Goal: Task Accomplishment & Management: Use online tool/utility

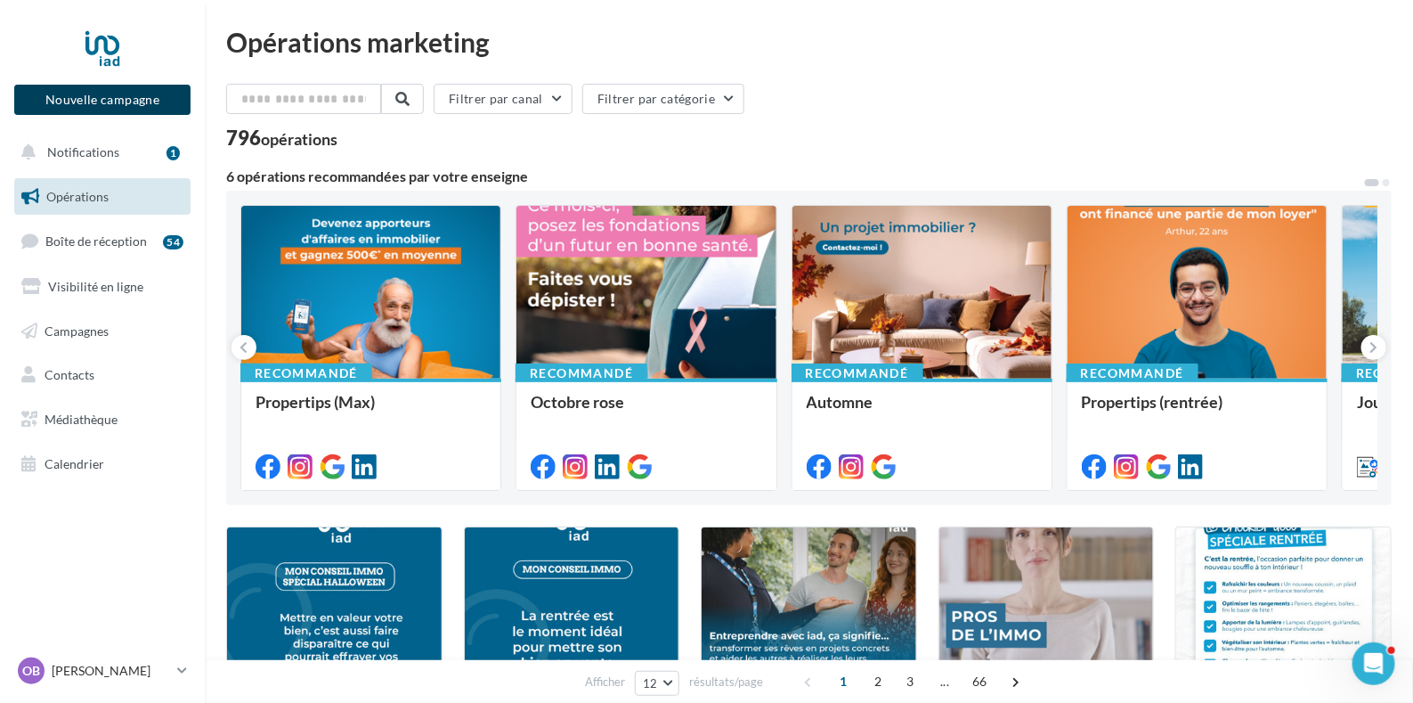
click at [112, 95] on button "Nouvelle campagne" at bounding box center [102, 100] width 176 height 30
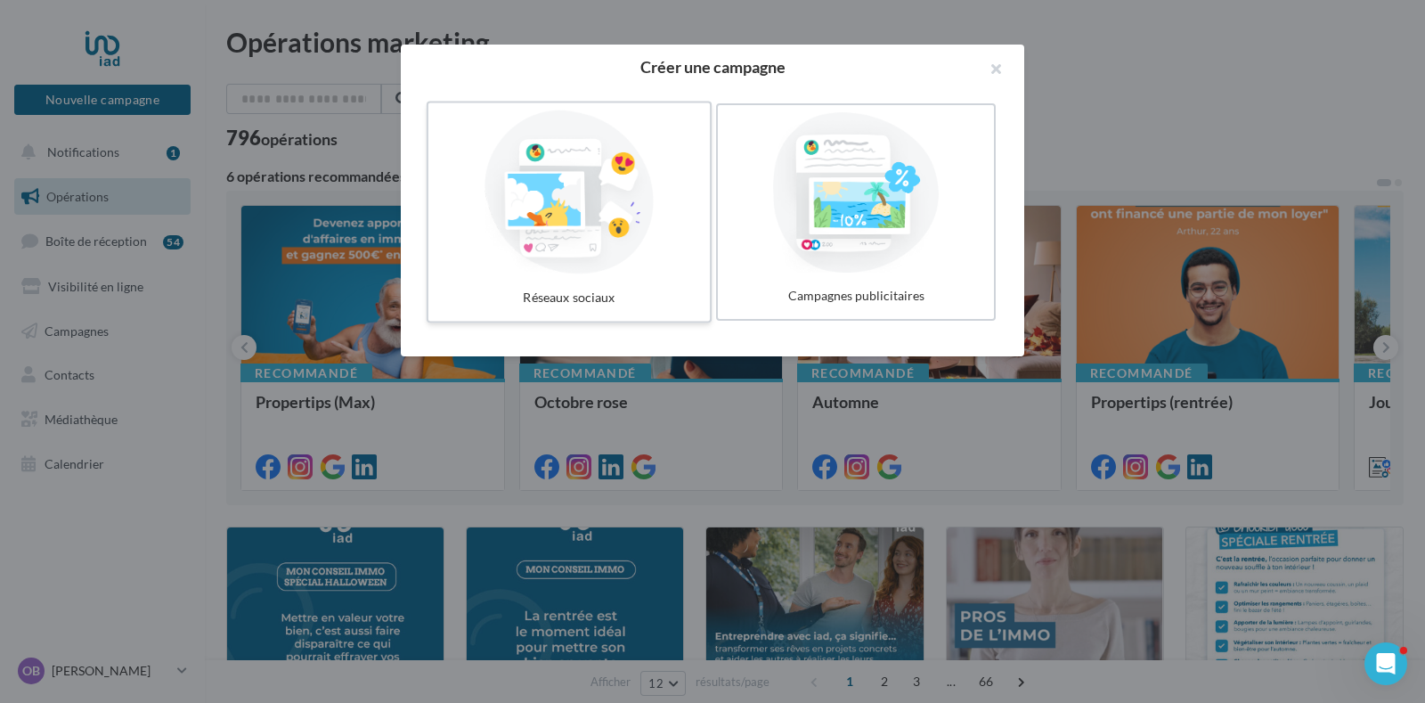
click at [582, 198] on div at bounding box center [568, 192] width 267 height 164
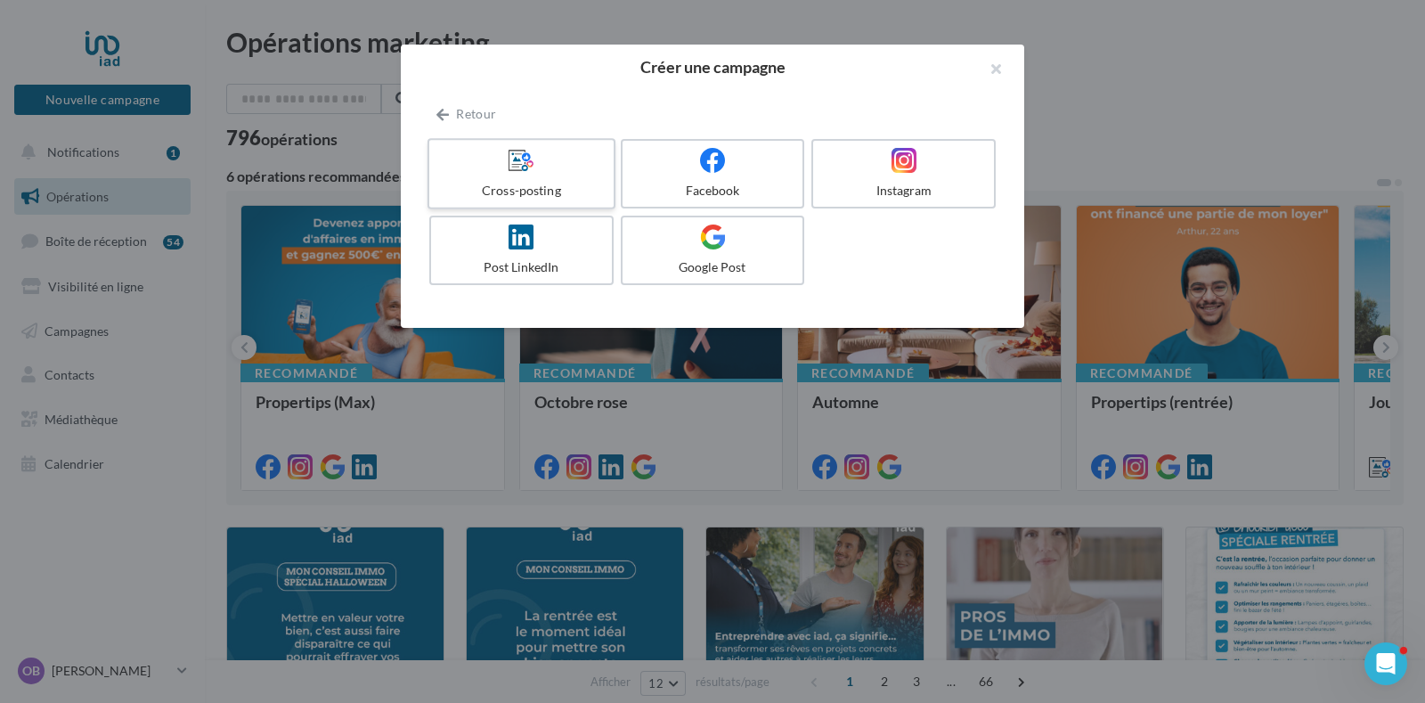
click at [539, 163] on div at bounding box center [520, 161] width 169 height 28
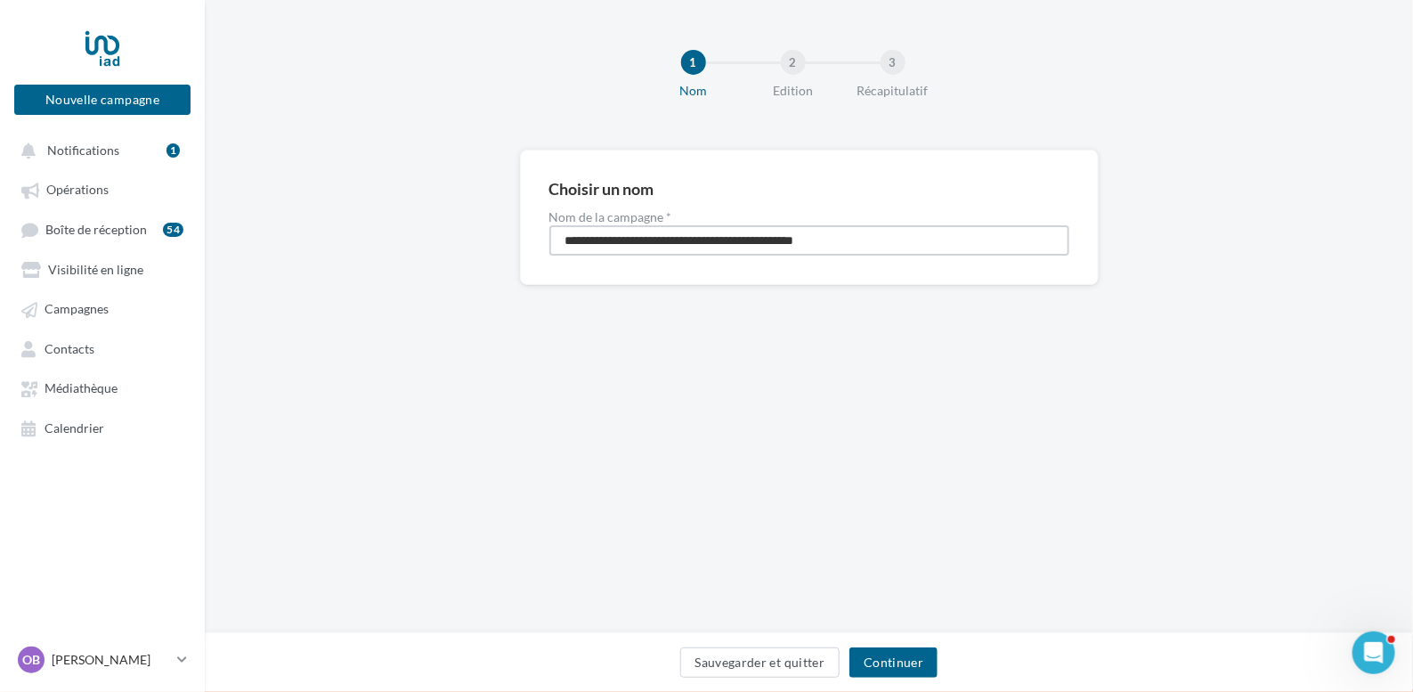
drag, startPoint x: 926, startPoint y: 235, endPoint x: 1, endPoint y: 189, distance: 926.3
click at [1, 189] on div "Nouvelle campagne Nouvelle campagne Notifications 1 Opérations Boîte de récepti…" at bounding box center [706, 346] width 1413 height 692
type input "**********"
click at [913, 662] on button "Continuer" at bounding box center [893, 662] width 88 height 30
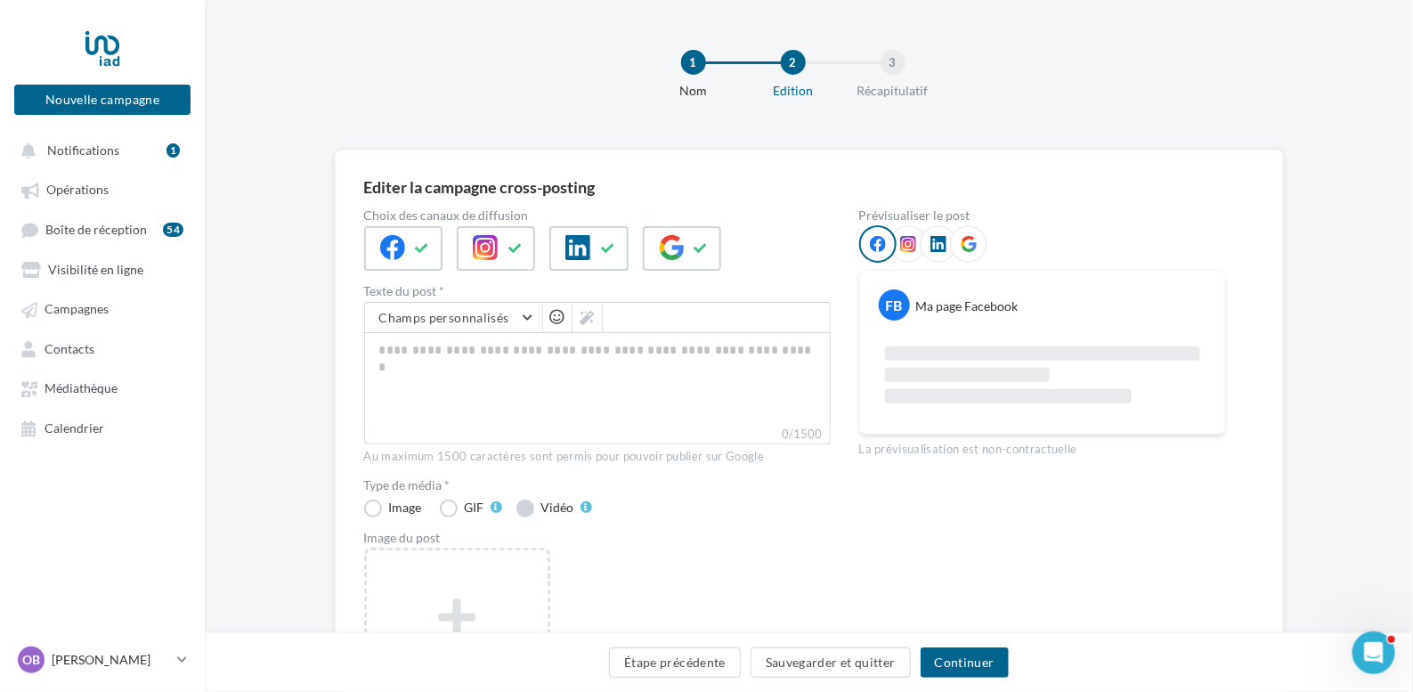
click at [552, 504] on div "Vidéo" at bounding box center [557, 507] width 33 height 12
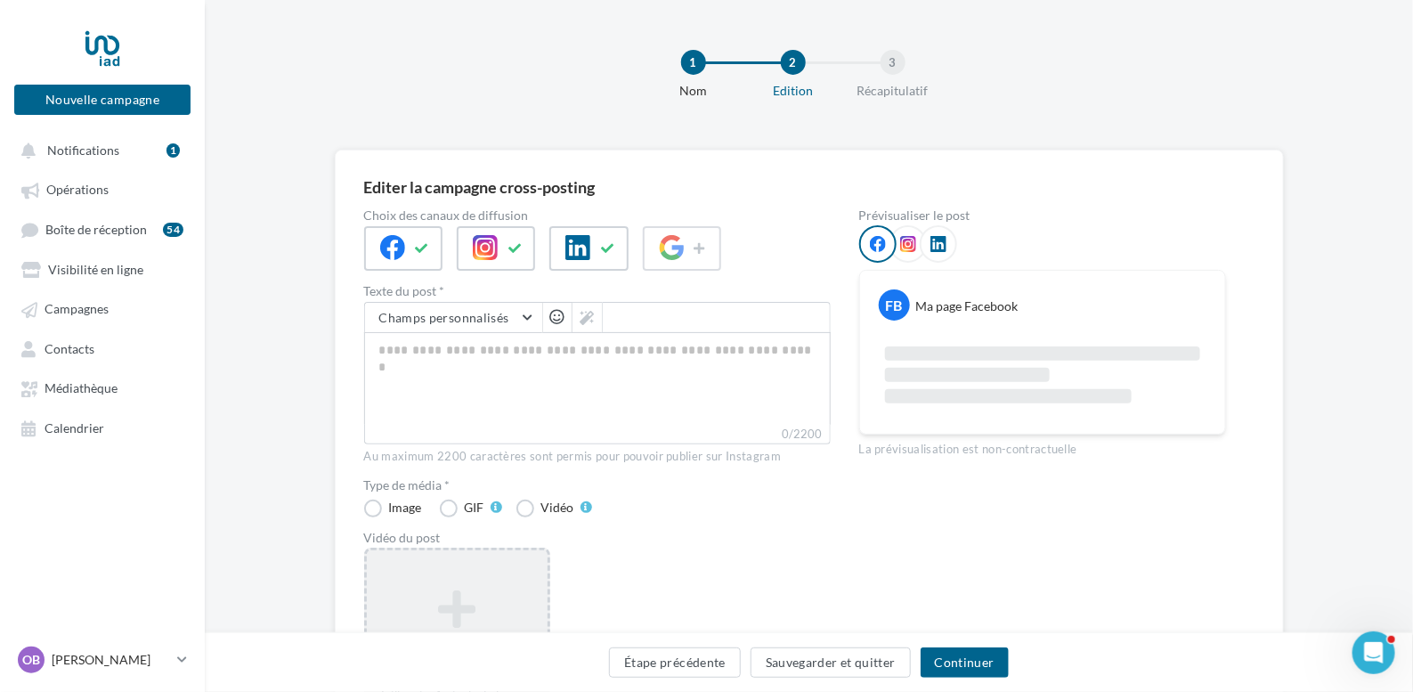
click at [451, 597] on icon at bounding box center [457, 609] width 167 height 43
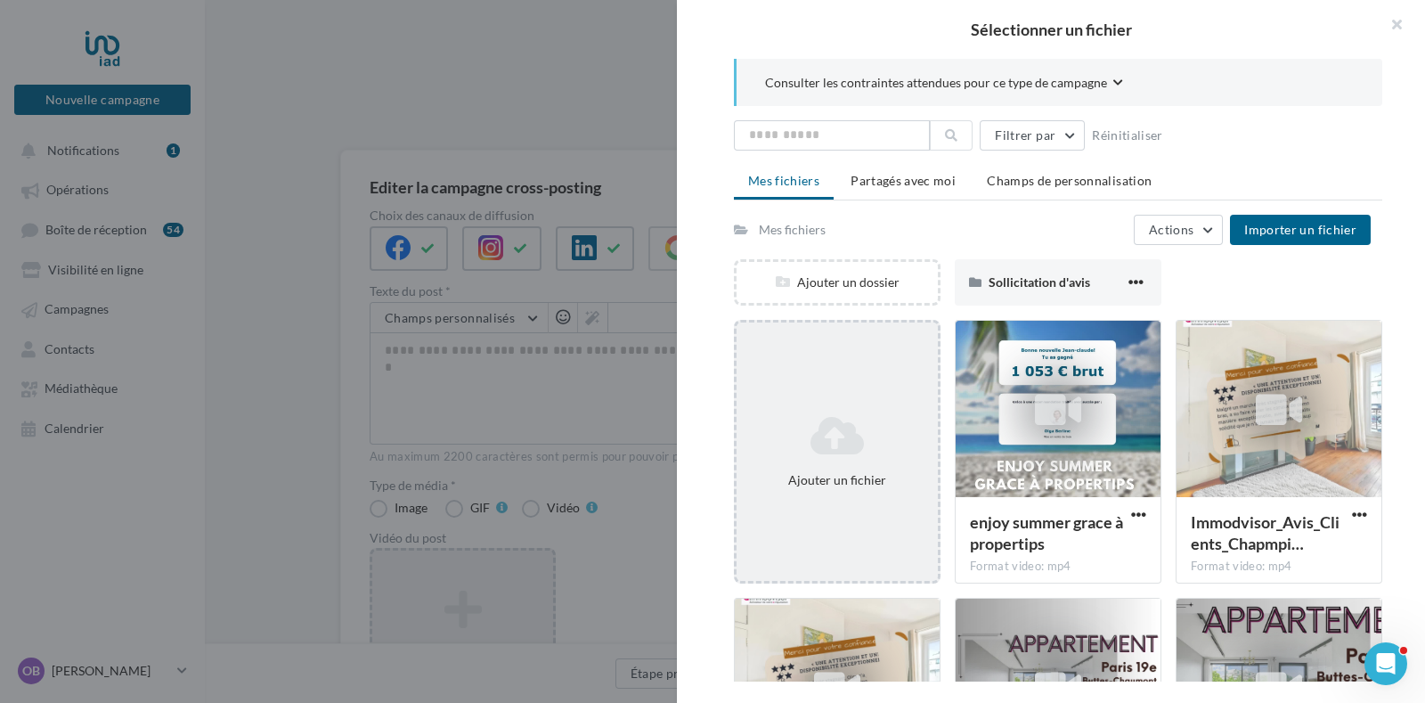
click at [828, 443] on icon at bounding box center [836, 435] width 187 height 43
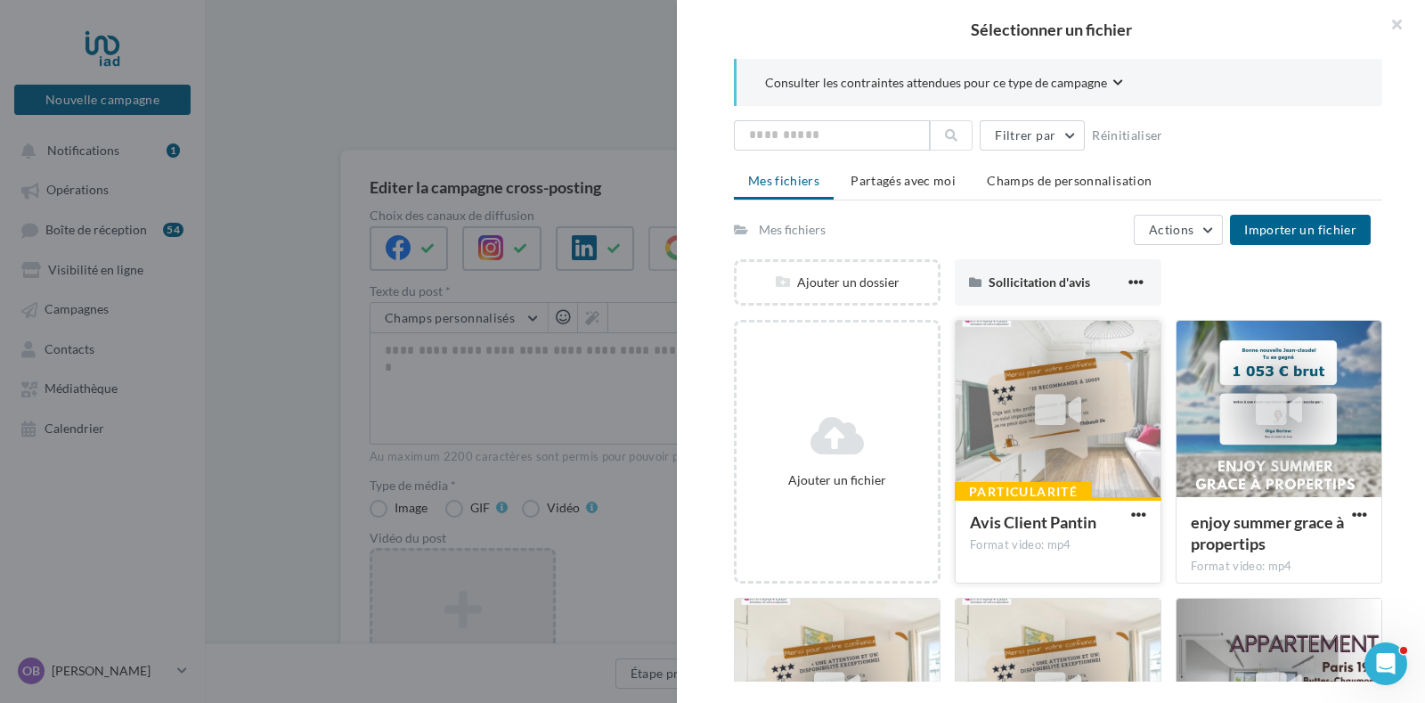
click at [1093, 418] on div at bounding box center [1057, 410] width 205 height 178
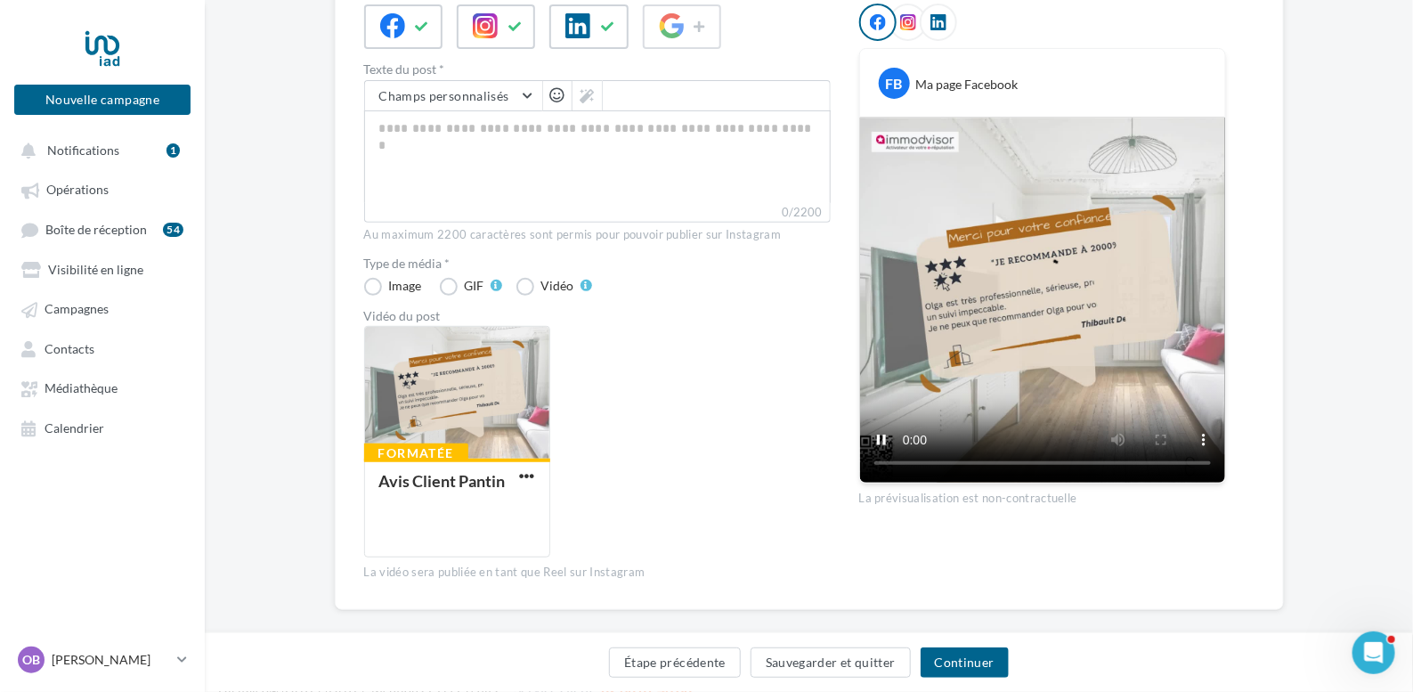
scroll to position [110, 0]
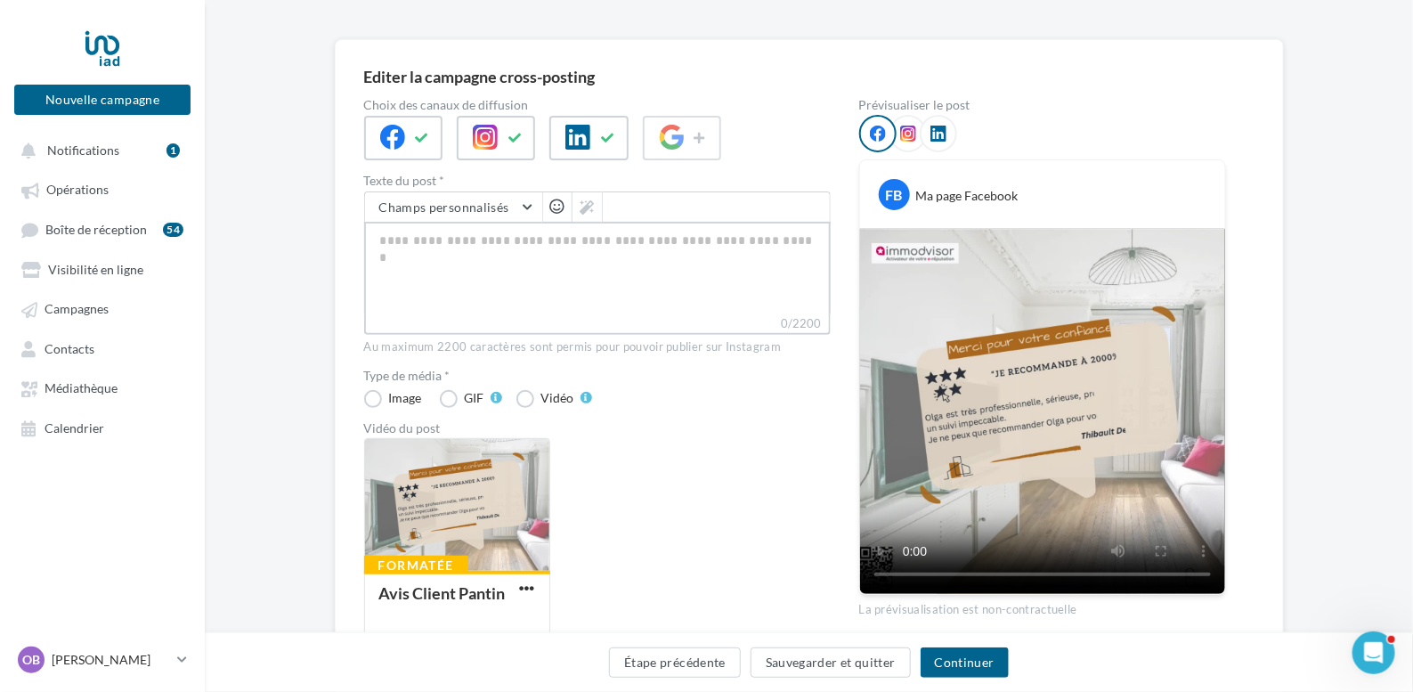
click at [472, 240] on textarea "0/2200" at bounding box center [597, 268] width 467 height 93
paste textarea "**********"
type textarea "**********"
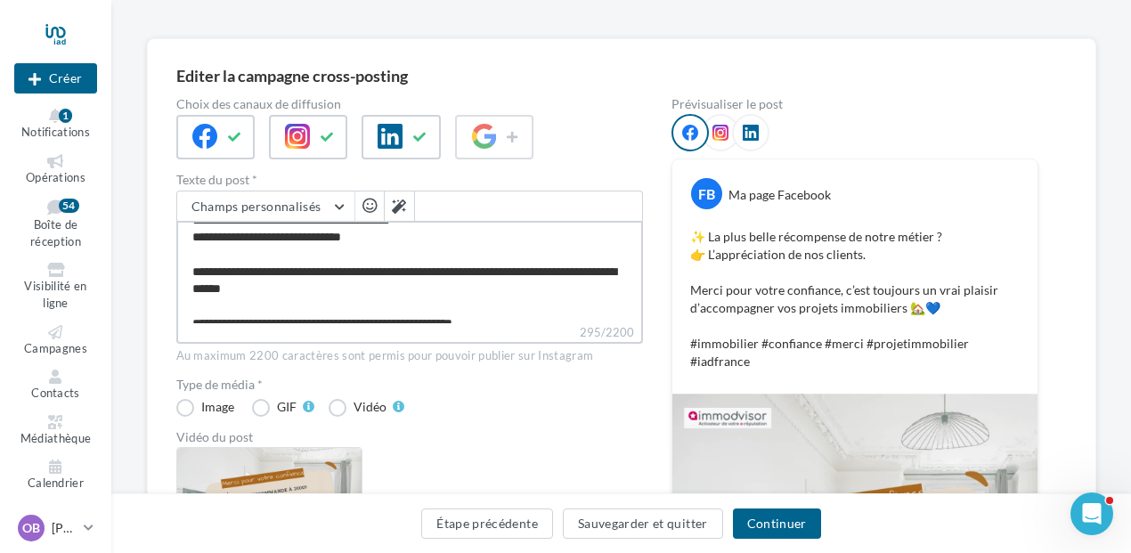
scroll to position [33, 0]
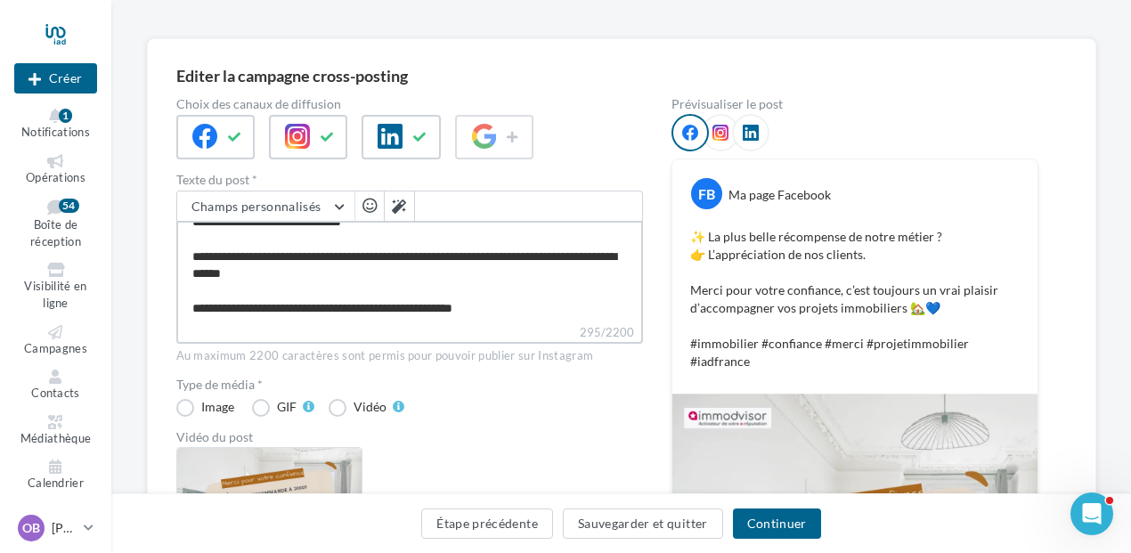
type textarea "**********"
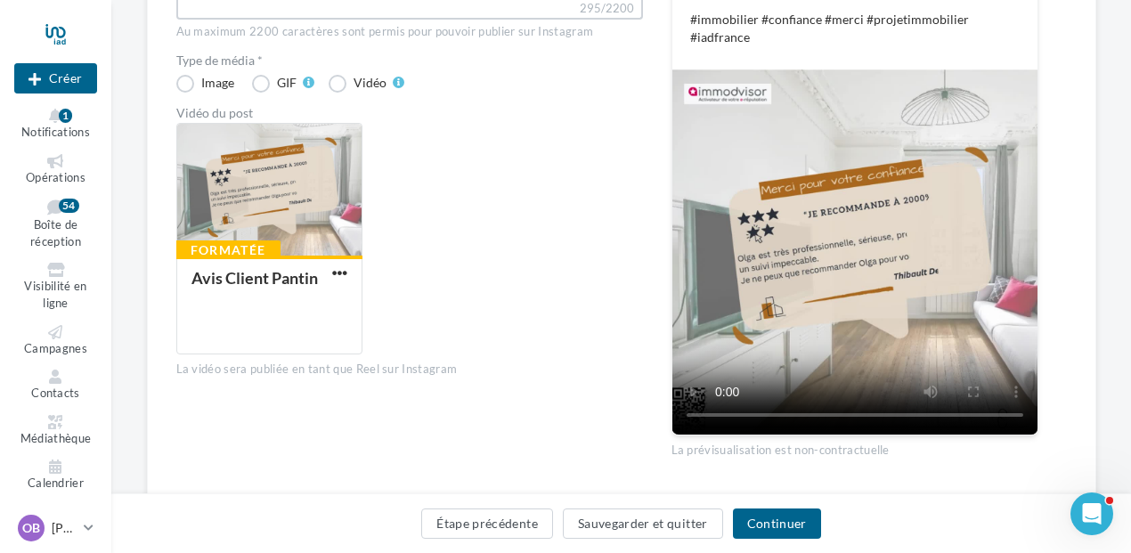
scroll to position [447, 0]
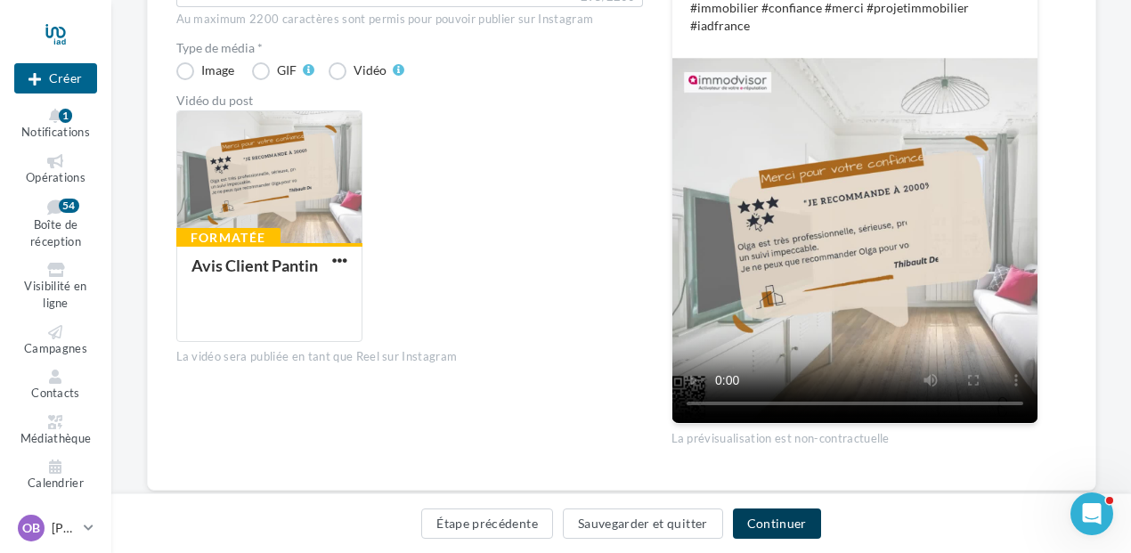
click at [778, 523] on button "Continuer" at bounding box center [777, 523] width 88 height 30
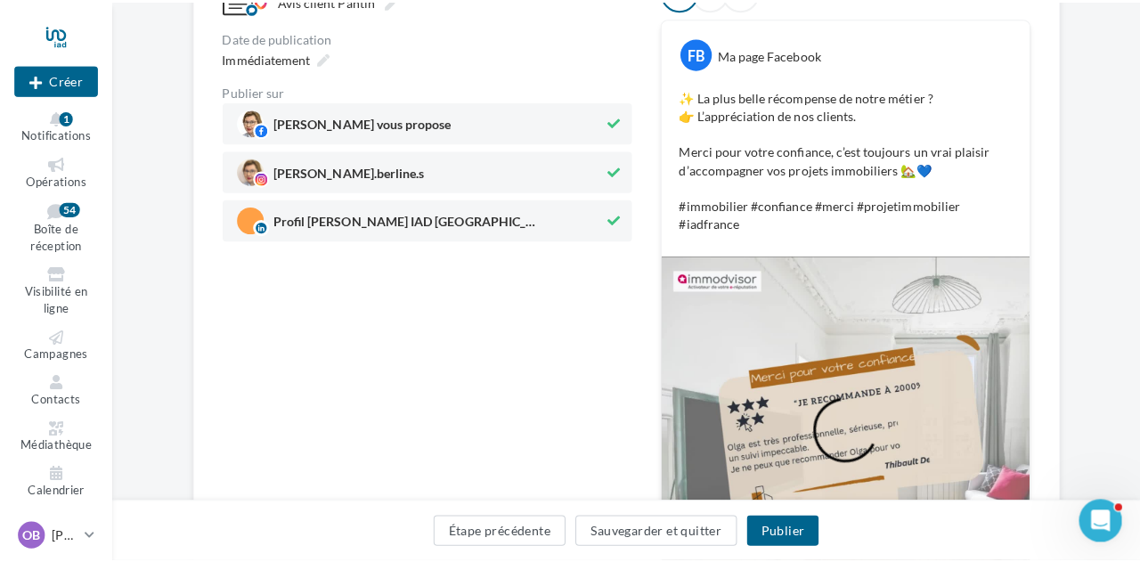
scroll to position [185, 0]
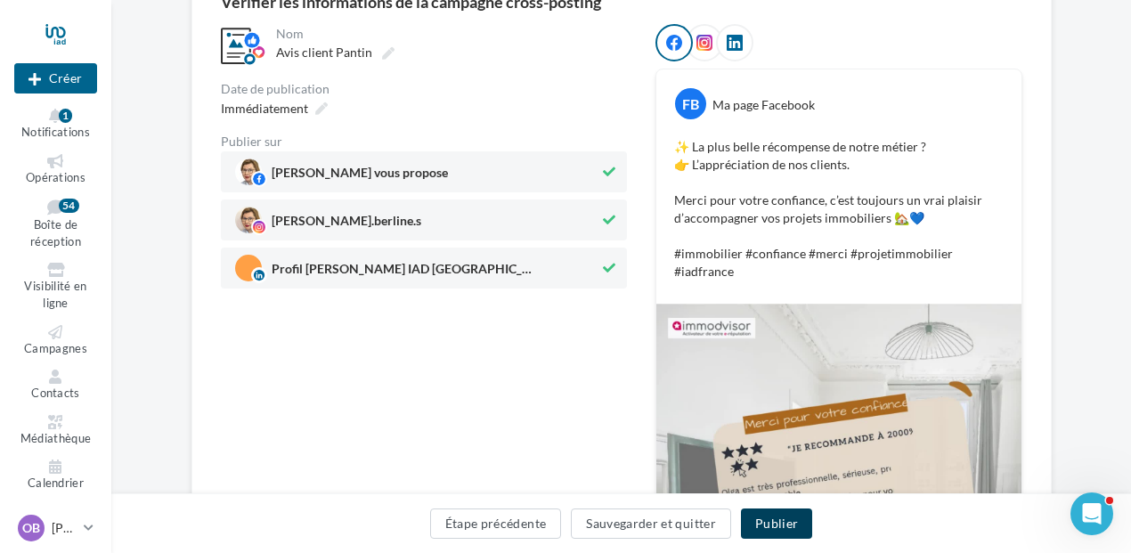
click at [782, 528] on button "Publier" at bounding box center [776, 523] width 71 height 30
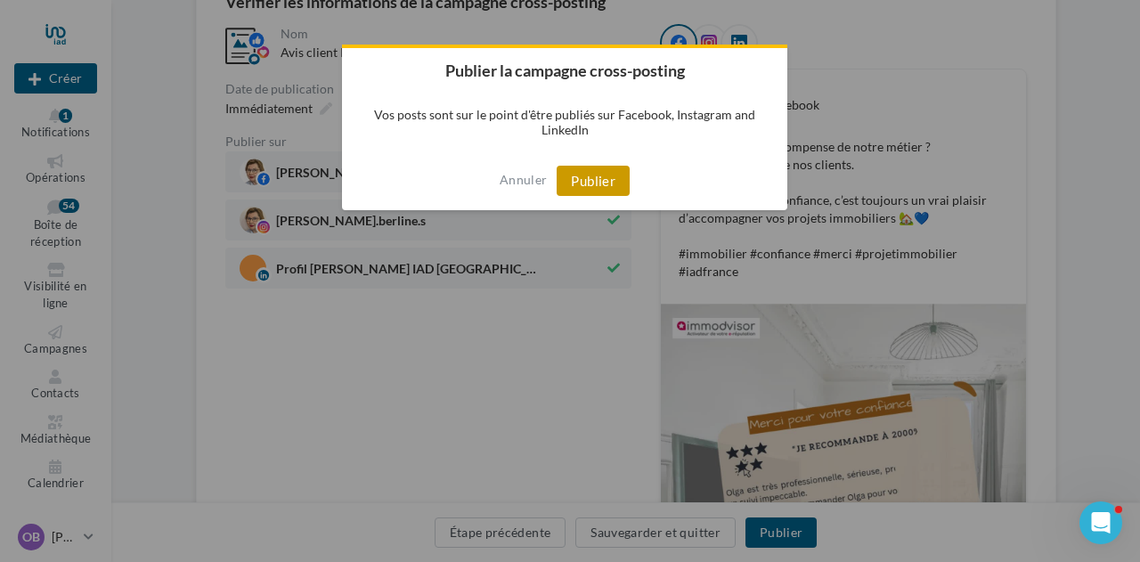
click at [588, 183] on button "Publier" at bounding box center [593, 181] width 73 height 30
